Goal: Information Seeking & Learning: Understand process/instructions

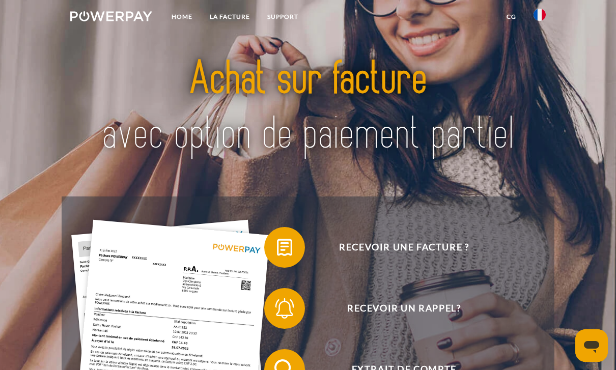
drag, startPoint x: 241, startPoint y: 17, endPoint x: 241, endPoint y: 3, distance: 13.7
click at [241, 17] on link "LA FACTURE" at bounding box center [230, 17] width 58 height 18
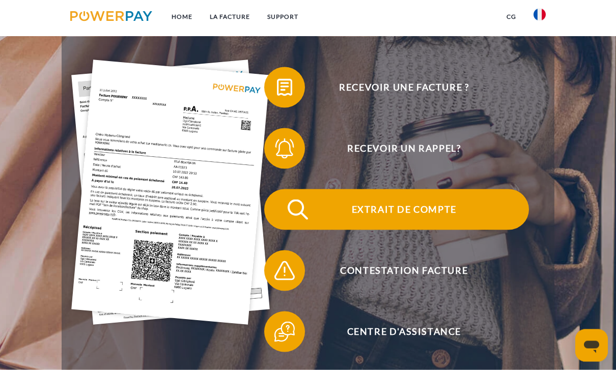
scroll to position [160, 0]
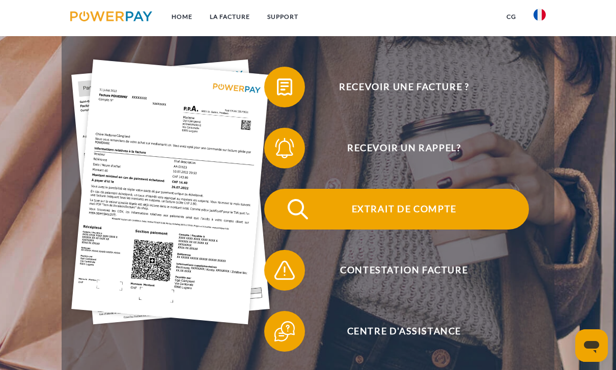
click at [423, 220] on span "Extrait de compte" at bounding box center [405, 209] width 250 height 41
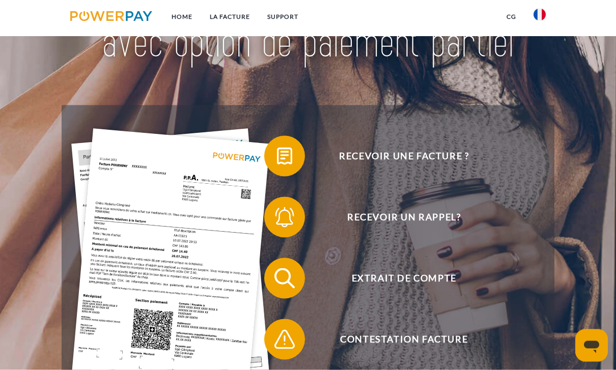
scroll to position [64, 0]
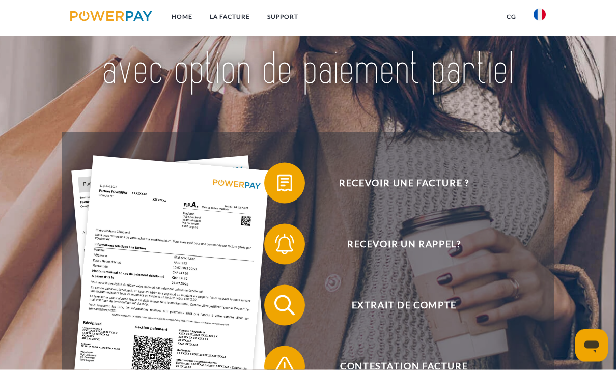
click at [508, 20] on link "CG" at bounding box center [511, 17] width 27 height 18
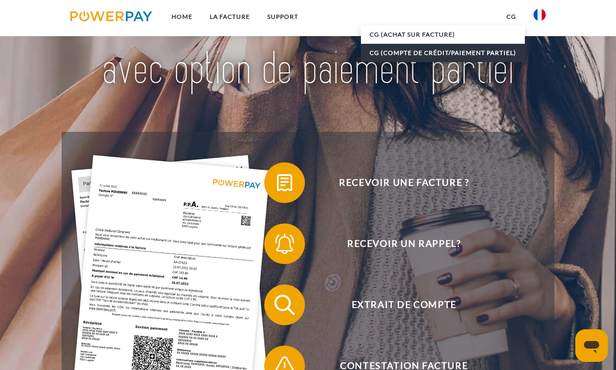
click at [482, 55] on link "CG (Compte de crédit/paiement partiel)" at bounding box center [443, 53] width 164 height 18
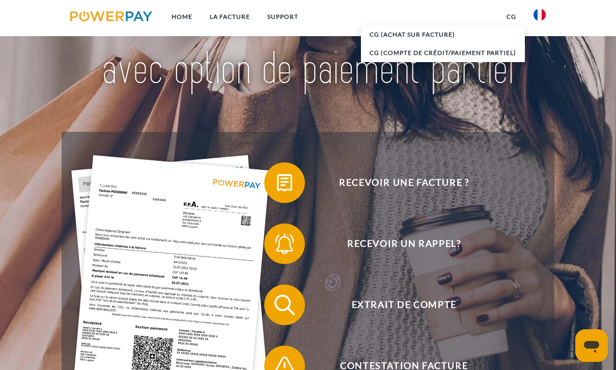
scroll to position [68, 0]
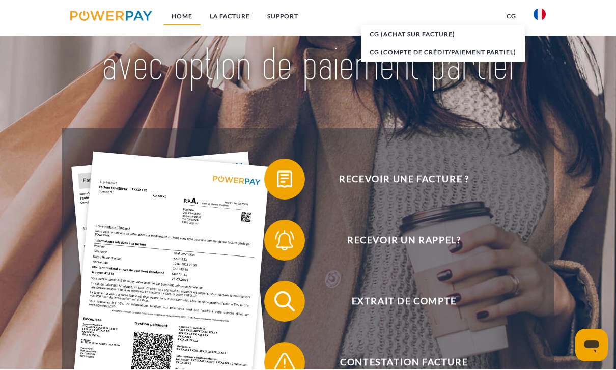
click at [180, 20] on link "Home" at bounding box center [182, 17] width 38 height 18
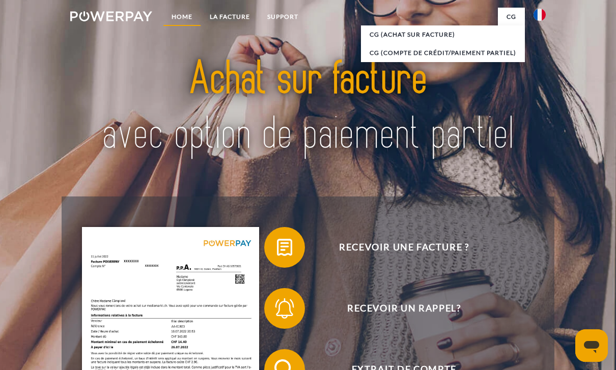
click at [181, 20] on link "Home" at bounding box center [182, 17] width 38 height 18
drag, startPoint x: 241, startPoint y: 14, endPoint x: 241, endPoint y: 3, distance: 11.2
click at [241, 14] on link "LA FACTURE" at bounding box center [230, 17] width 58 height 18
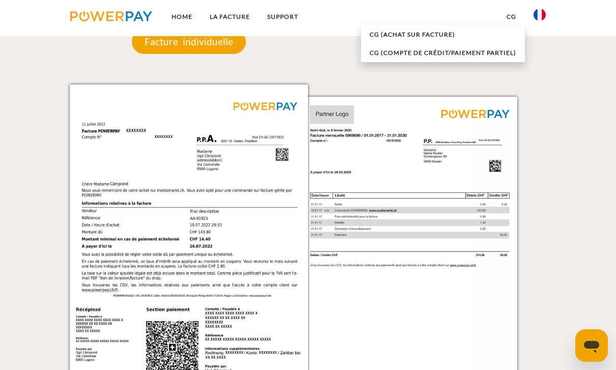
scroll to position [867, 0]
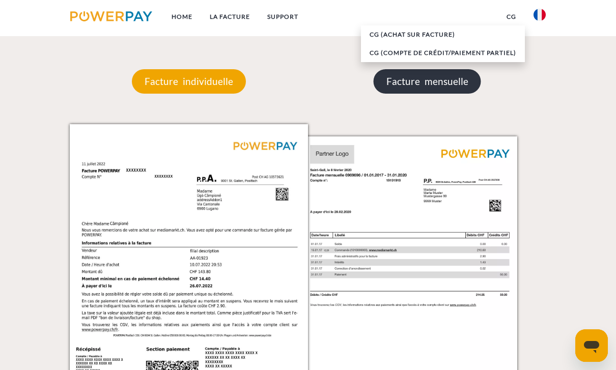
click at [419, 91] on p "Facture mensuelle" at bounding box center [427, 81] width 107 height 24
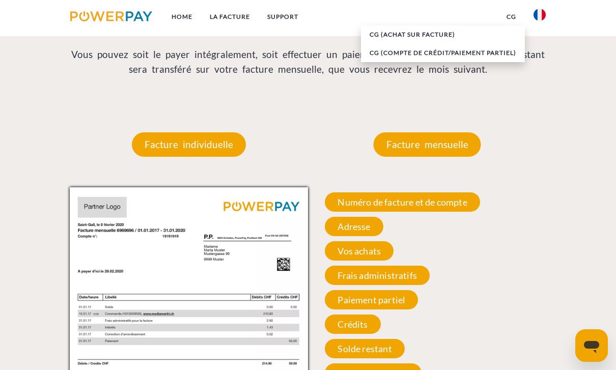
scroll to position [821, 0]
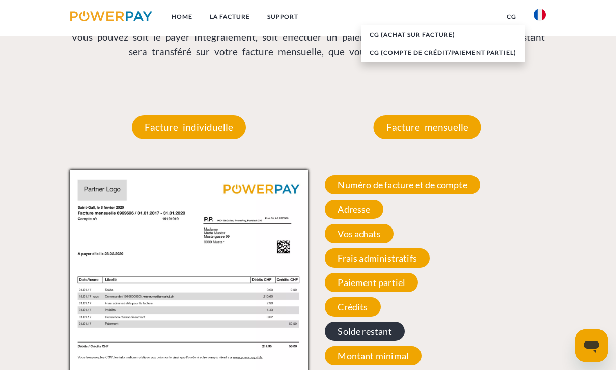
click at [378, 338] on span "Solde restant" at bounding box center [364, 331] width 79 height 19
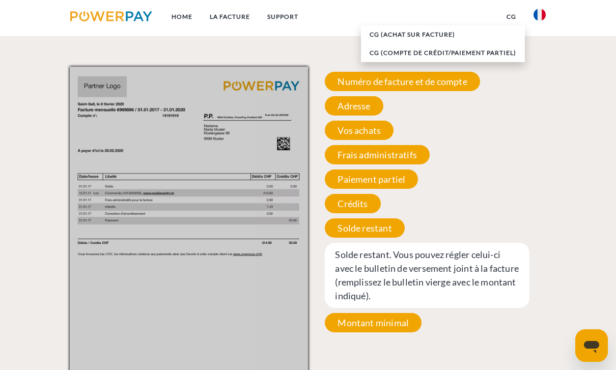
scroll to position [924, 0]
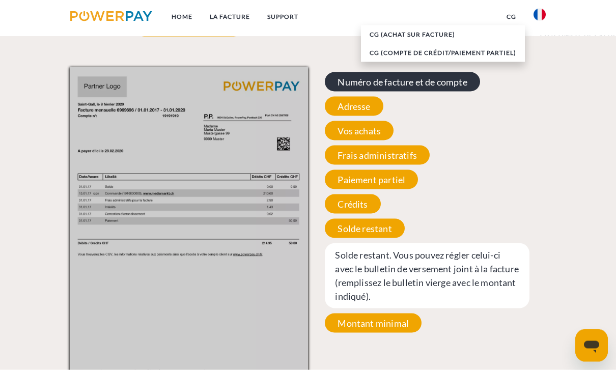
click at [442, 89] on span "Numéro de facture et de compte" at bounding box center [402, 81] width 155 height 19
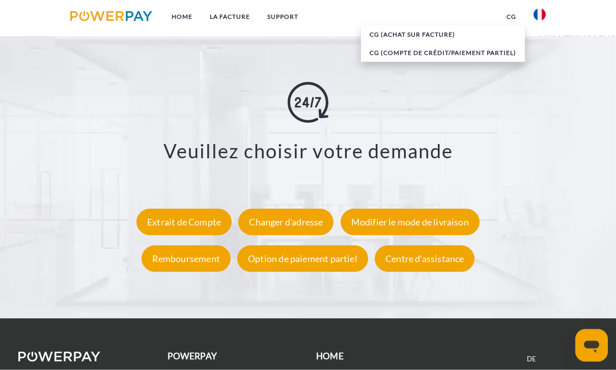
scroll to position [1672, 0]
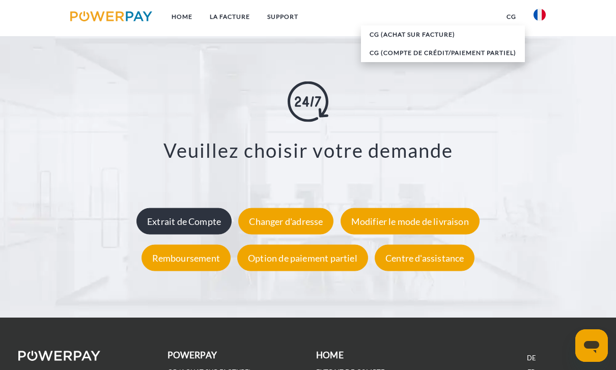
click at [201, 226] on div "Extrait de Compte" at bounding box center [183, 221] width 95 height 26
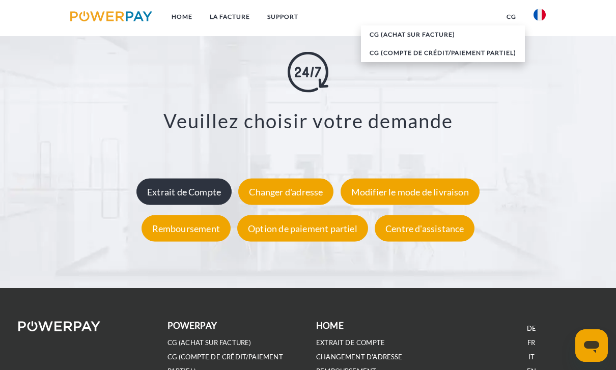
scroll to position [1704, 0]
